Goal: Task Accomplishment & Management: Complete application form

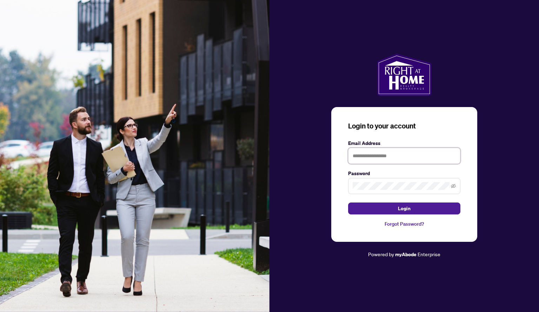
click at [384, 156] on input "text" at bounding box center [404, 156] width 112 height 16
type input "**********"
click at [373, 179] on span at bounding box center [404, 186] width 112 height 16
click at [348, 203] on button "Login" at bounding box center [404, 209] width 112 height 12
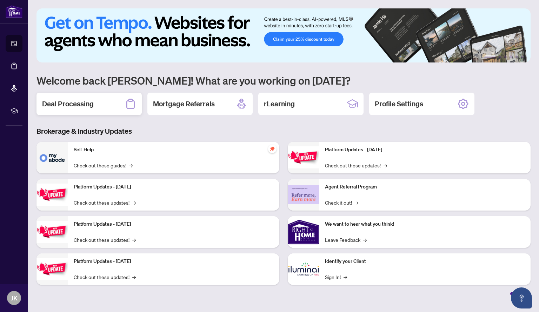
click at [62, 98] on div "Deal Processing" at bounding box center [89, 104] width 105 height 22
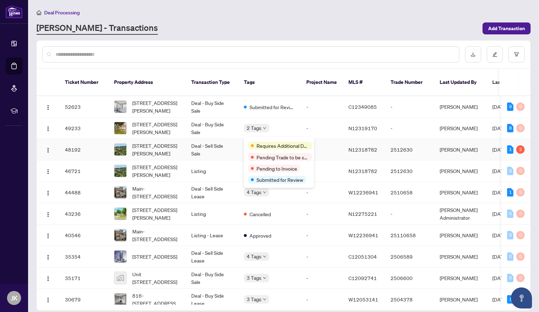
click at [263, 143] on span "Requires Additional Docs" at bounding box center [283, 146] width 53 height 8
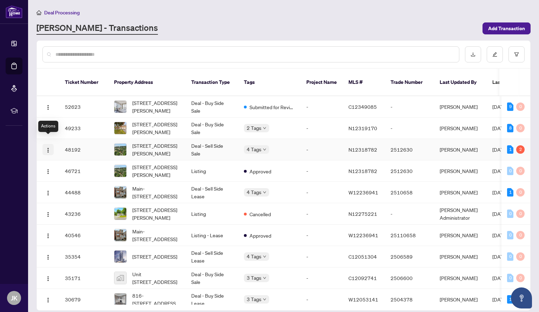
click at [43, 144] on button "button" at bounding box center [47, 149] width 11 height 11
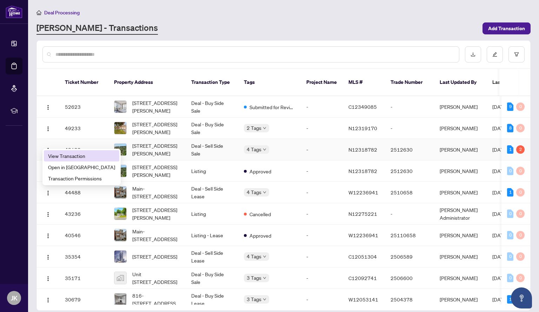
click at [66, 156] on span "View Transaction" at bounding box center [81, 156] width 67 height 8
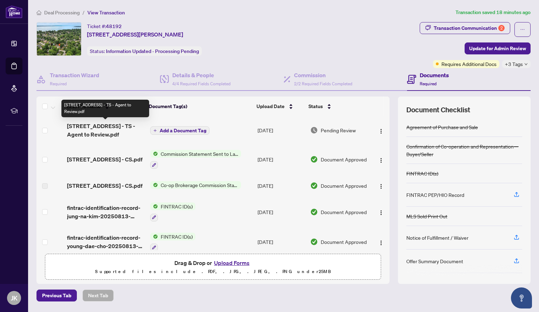
click at [108, 133] on span "[STREET_ADDRESS] - TS - Agent to Review.pdf" at bounding box center [105, 130] width 77 height 17
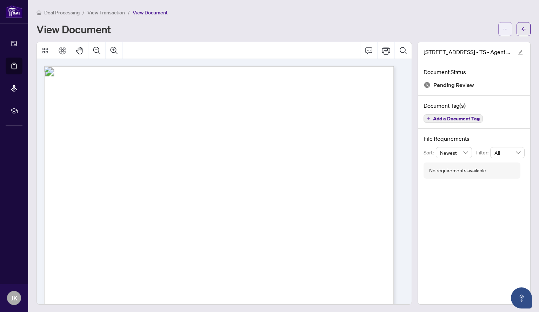
click at [503, 30] on icon "ellipsis" at bounding box center [505, 29] width 5 height 5
click at [463, 47] on span "Download" at bounding box center [474, 45] width 53 height 8
click at [115, 12] on span "View Transaction" at bounding box center [106, 11] width 38 height 6
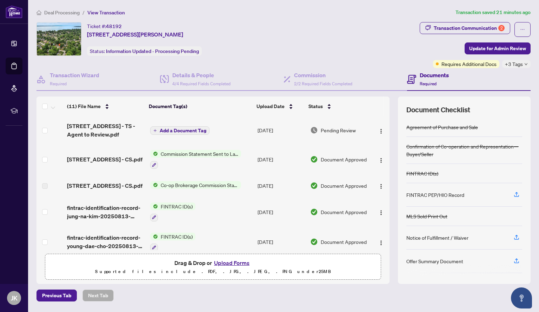
click at [94, 152] on td "[STREET_ADDRESS] - CS.pdf" at bounding box center [105, 159] width 83 height 30
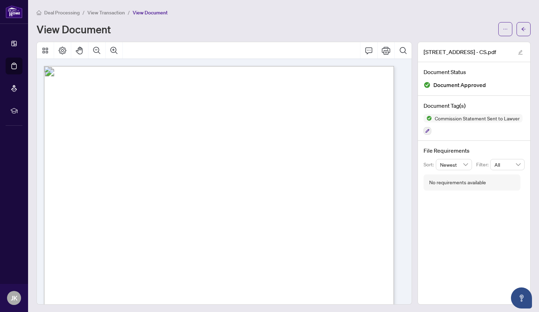
click at [117, 12] on span "View Transaction" at bounding box center [106, 12] width 38 height 6
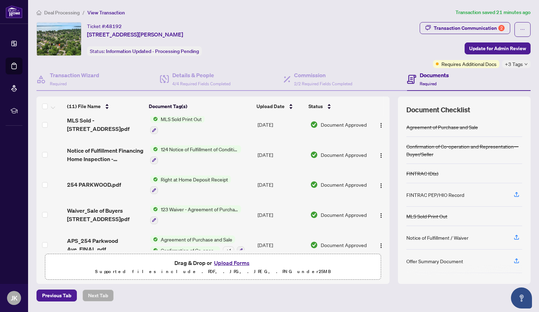
scroll to position [178, 0]
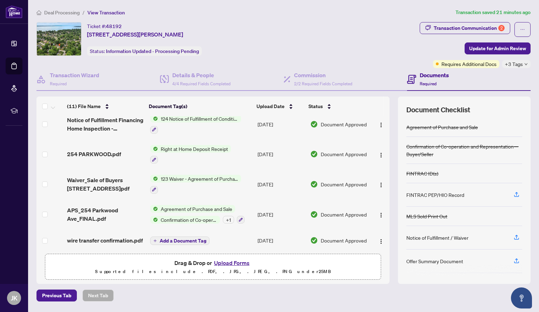
click at [231, 263] on button "Upload Forms" at bounding box center [232, 262] width 40 height 9
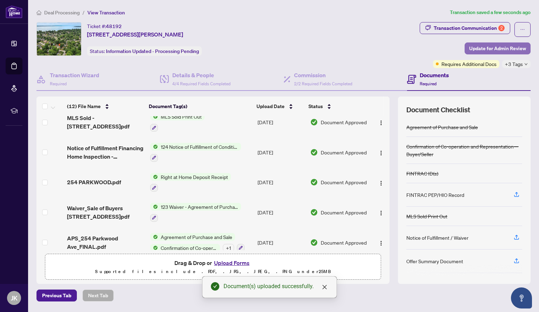
click at [491, 48] on span "Update for Admin Review" at bounding box center [497, 48] width 57 height 11
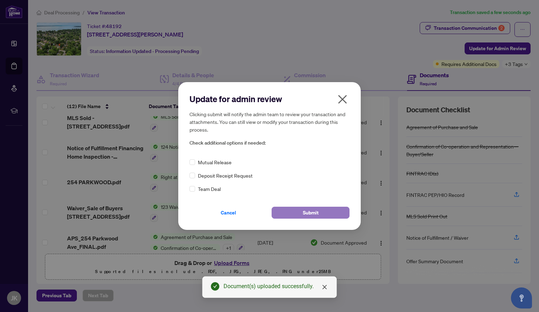
click at [303, 213] on span "Submit" at bounding box center [311, 212] width 16 height 11
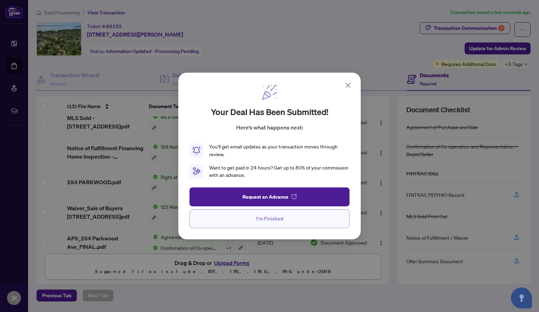
click at [284, 226] on button "I'm Finished" at bounding box center [270, 218] width 160 height 19
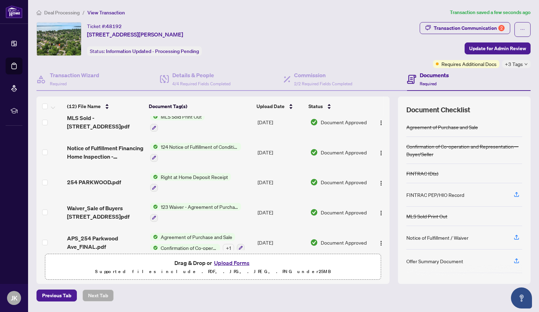
click at [67, 15] on span "Deal Processing" at bounding box center [61, 12] width 35 height 6
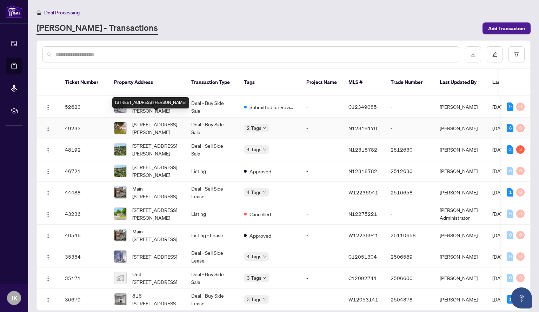
click at [152, 122] on span "[STREET_ADDRESS][PERSON_NAME]" at bounding box center [156, 127] width 48 height 15
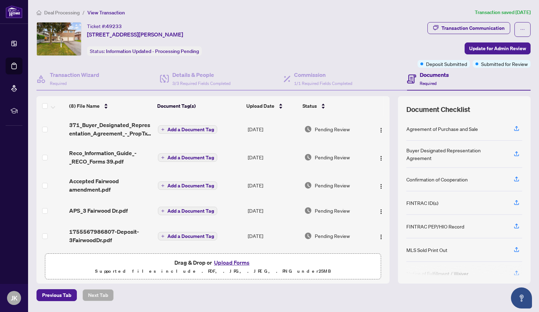
scroll to position [88, 0]
